Goal: Task Accomplishment & Management: Manage account settings

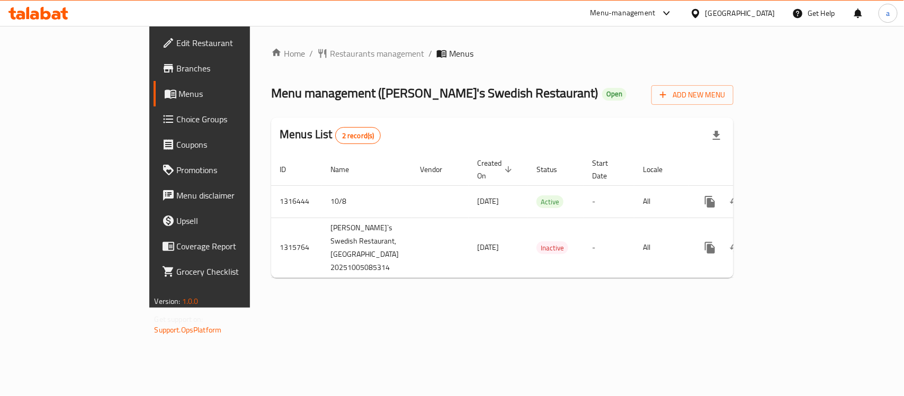
click at [177, 43] on span "Edit Restaurant" at bounding box center [234, 43] width 115 height 13
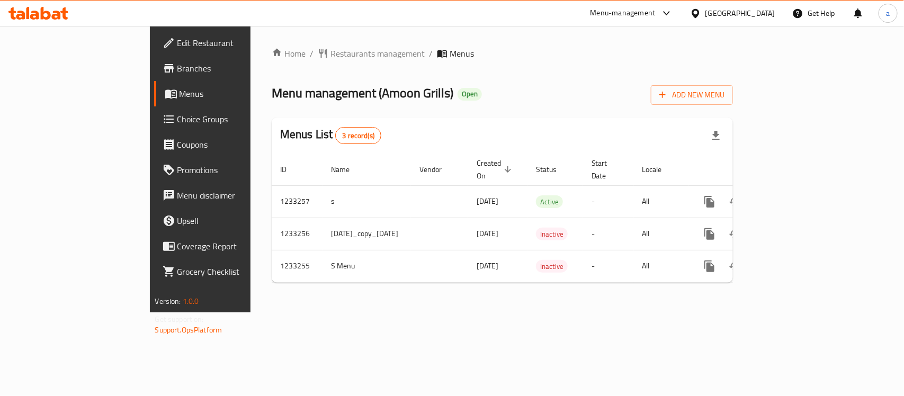
click at [740, 12] on div "[GEOGRAPHIC_DATA]" at bounding box center [740, 13] width 70 height 12
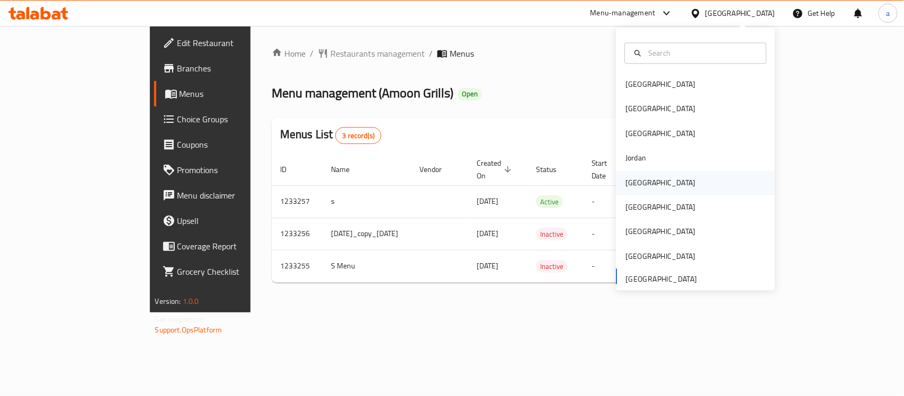
click at [644, 183] on div "[GEOGRAPHIC_DATA]" at bounding box center [660, 182] width 87 height 24
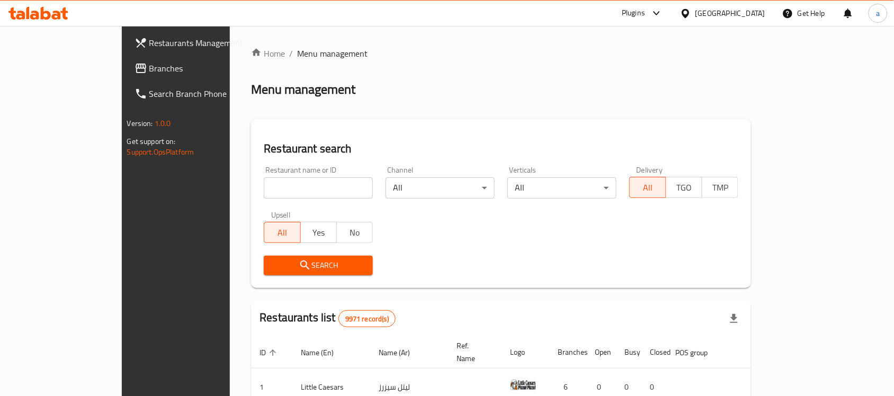
click at [122, 69] on div "Restaurants Management Branches Search Branch Phone Version: 1.0.0 Get support …" at bounding box center [447, 362] width 651 height 672
click at [149, 65] on span "Branches" at bounding box center [205, 68] width 113 height 13
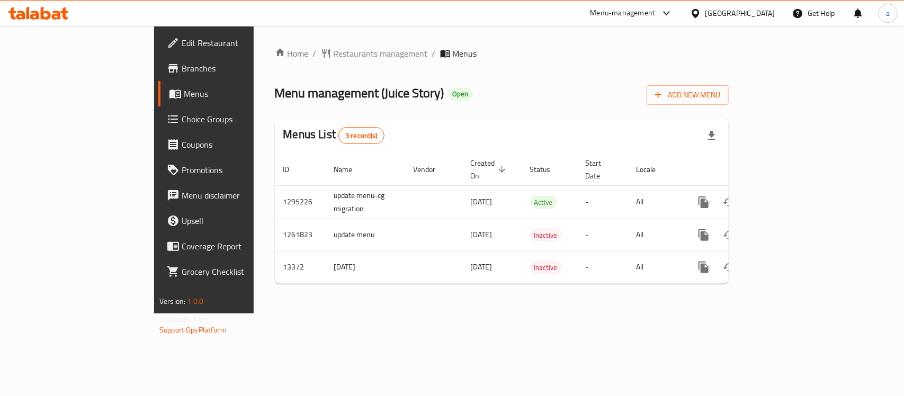
click at [54, 9] on icon at bounding box center [38, 13] width 60 height 13
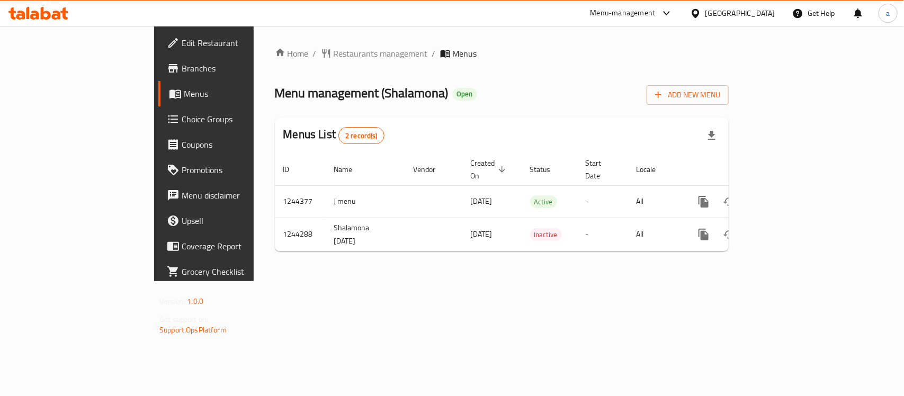
click at [759, 11] on div "[GEOGRAPHIC_DATA]" at bounding box center [740, 13] width 70 height 12
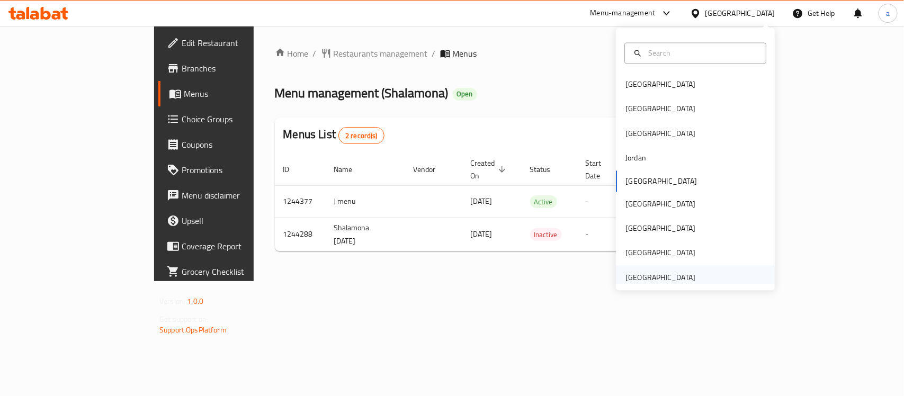
click at [686, 273] on div "[GEOGRAPHIC_DATA]" at bounding box center [660, 277] width 87 height 24
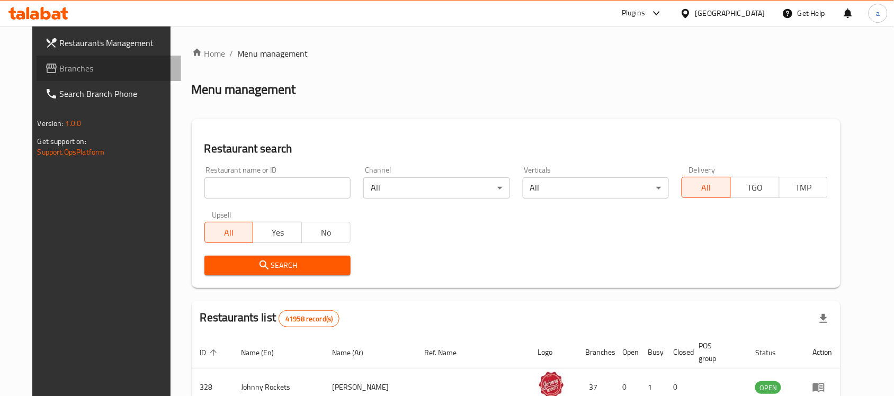
click at [60, 70] on span "Branches" at bounding box center [116, 68] width 113 height 13
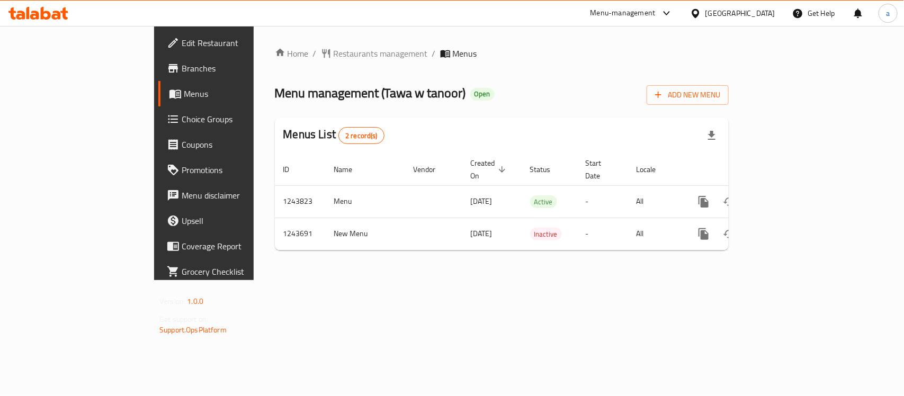
click at [757, 10] on div "[GEOGRAPHIC_DATA]" at bounding box center [740, 13] width 70 height 12
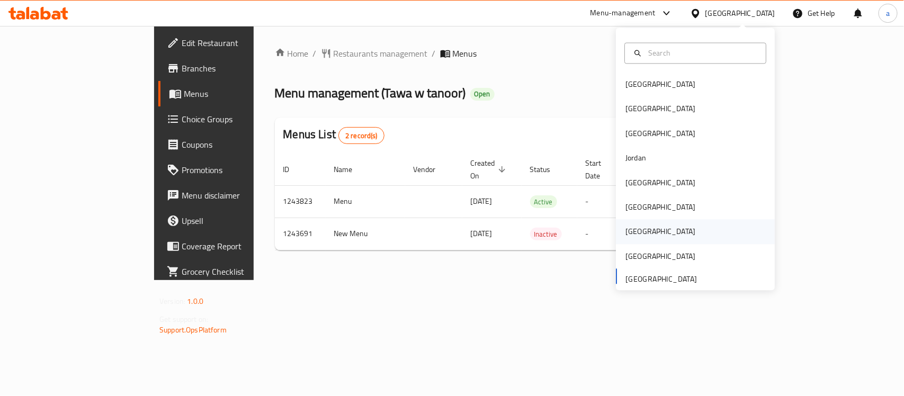
click at [636, 239] on div "[GEOGRAPHIC_DATA]" at bounding box center [660, 232] width 87 height 24
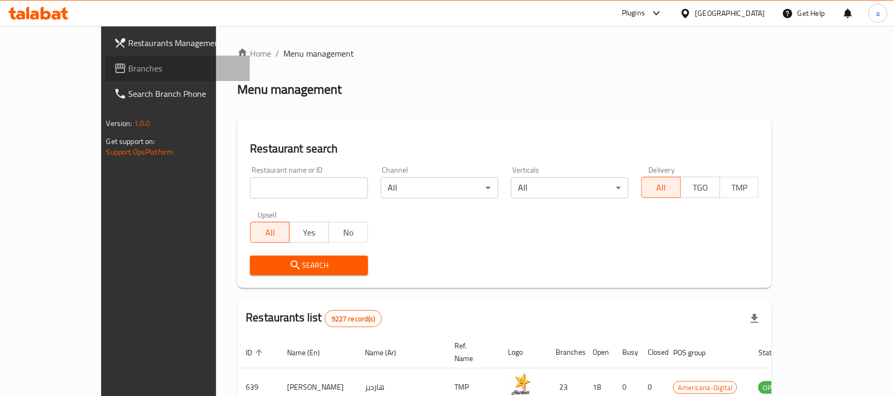
click at [129, 65] on span "Branches" at bounding box center [185, 68] width 113 height 13
